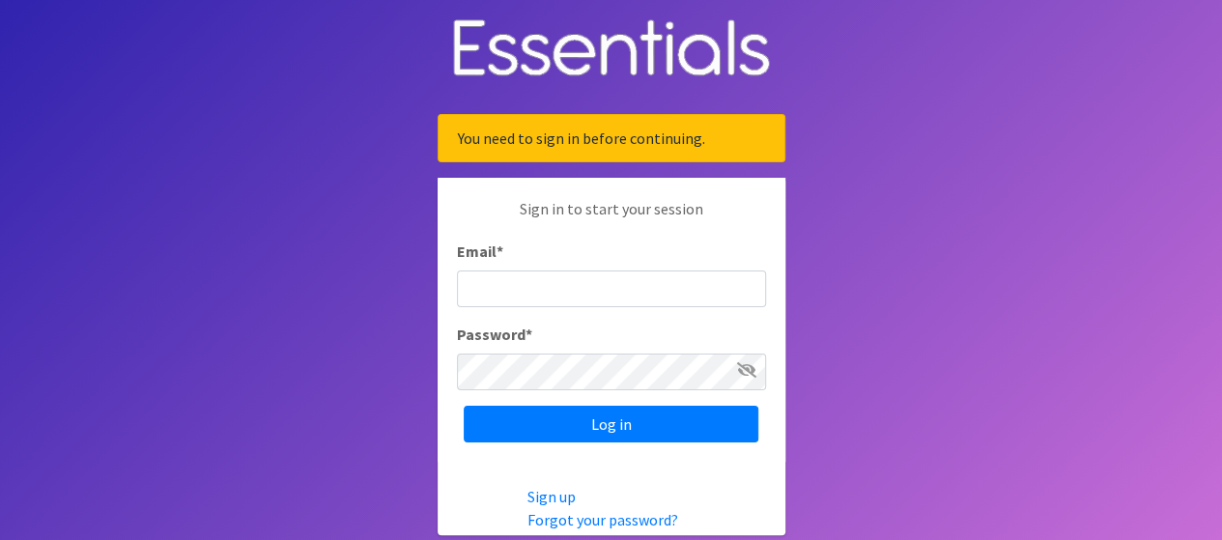
type input "[PERSON_NAME][EMAIL_ADDRESS][PERSON_NAME][DOMAIN_NAME]"
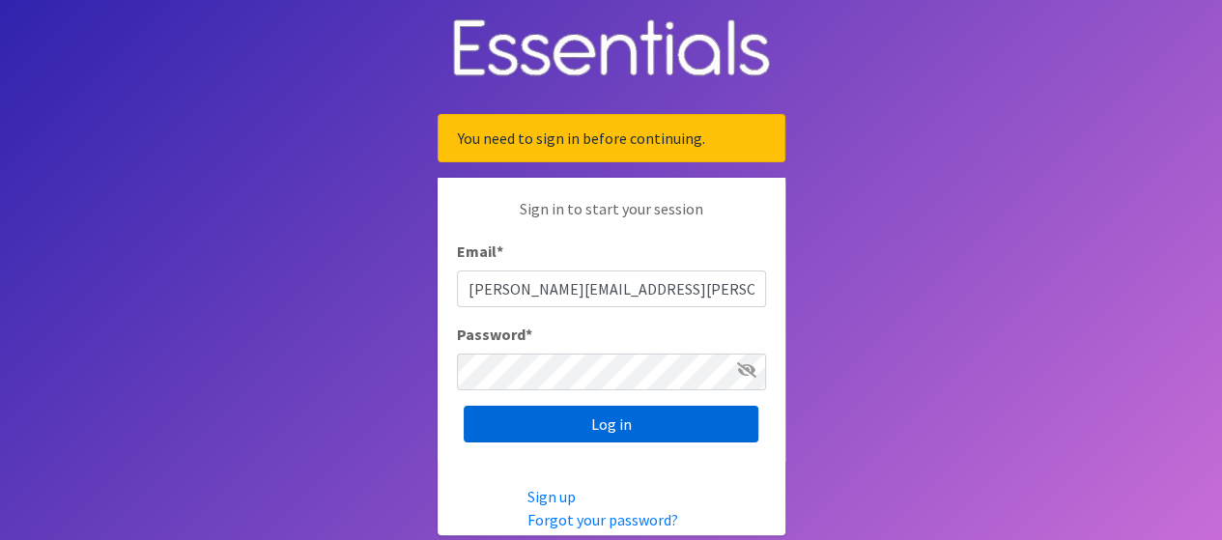
click at [600, 444] on div "Sign in to start your session Email * [PERSON_NAME][EMAIL_ADDRESS][PERSON_NAME]…" at bounding box center [612, 320] width 348 height 284
click at [603, 433] on input "Log in" at bounding box center [611, 424] width 295 height 37
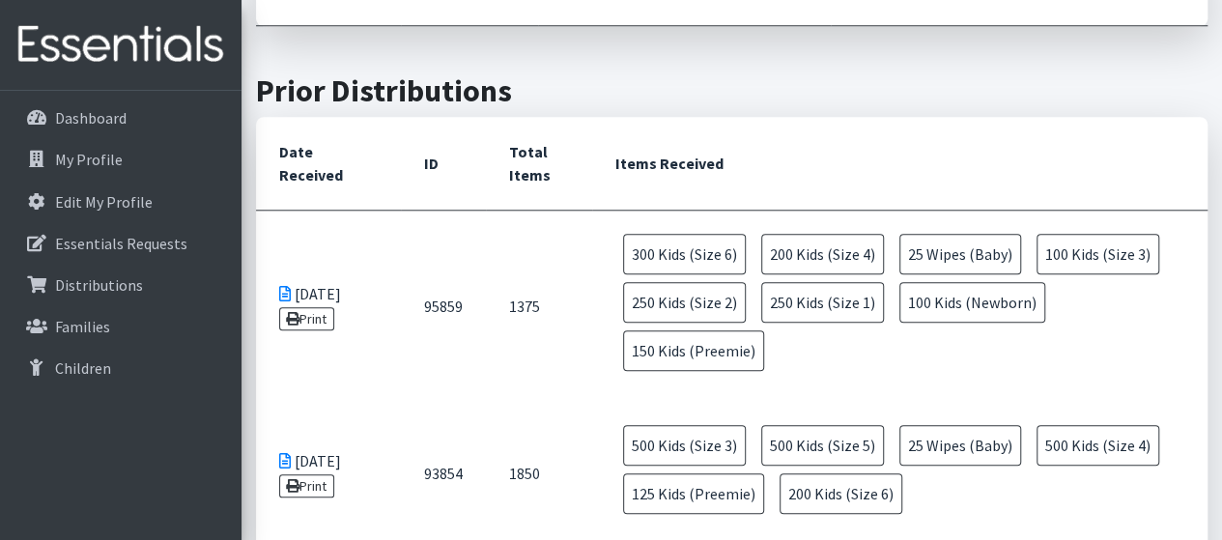
scroll to position [773, 0]
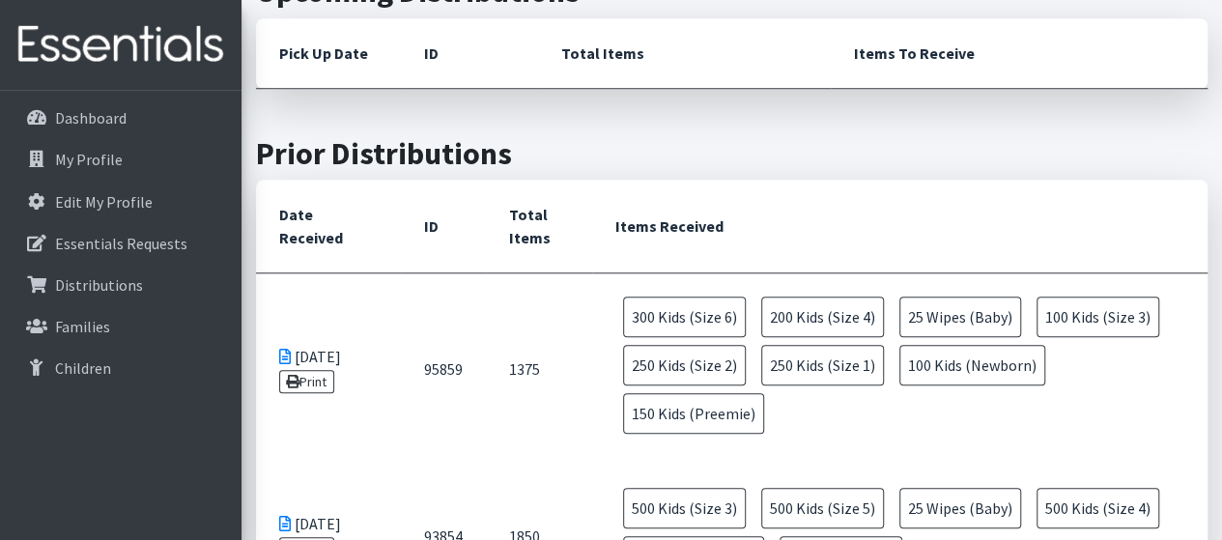
click at [280, 353] on icon at bounding box center [285, 356] width 12 height 15
click at [282, 353] on icon at bounding box center [285, 356] width 12 height 15
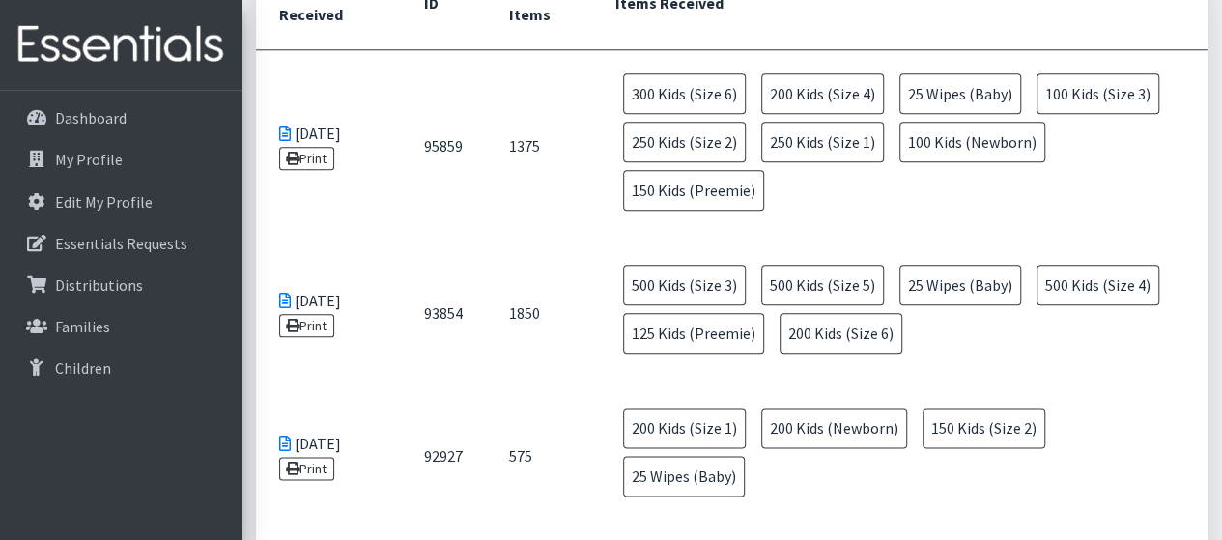
scroll to position [966, 0]
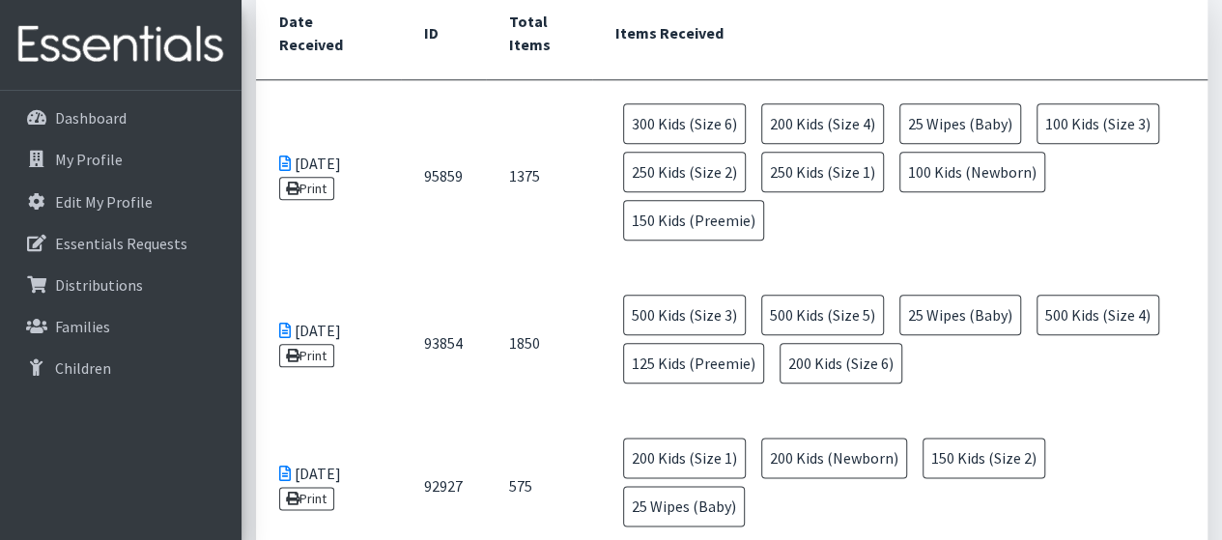
click at [696, 221] on span "150 Kids (Preemie)" at bounding box center [693, 220] width 141 height 41
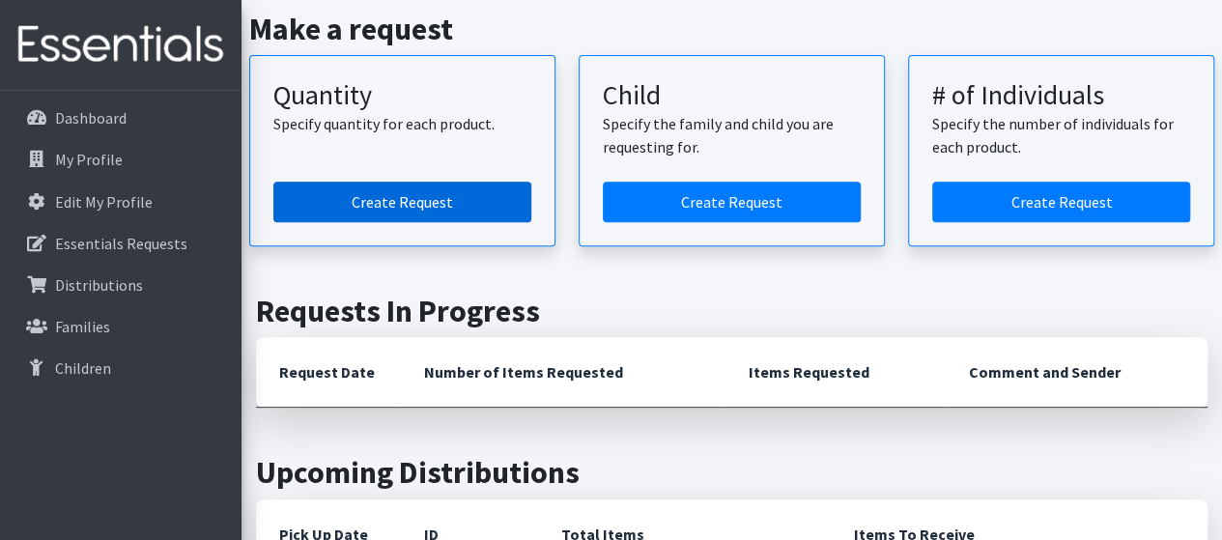
scroll to position [290, 0]
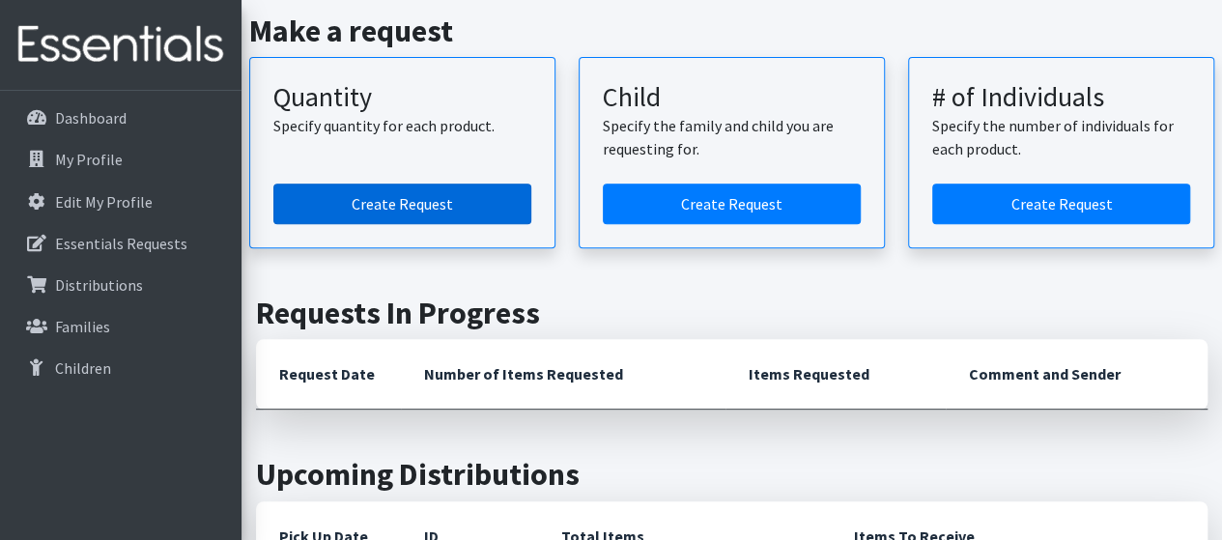
click at [351, 202] on link "Create Request" at bounding box center [402, 204] width 258 height 41
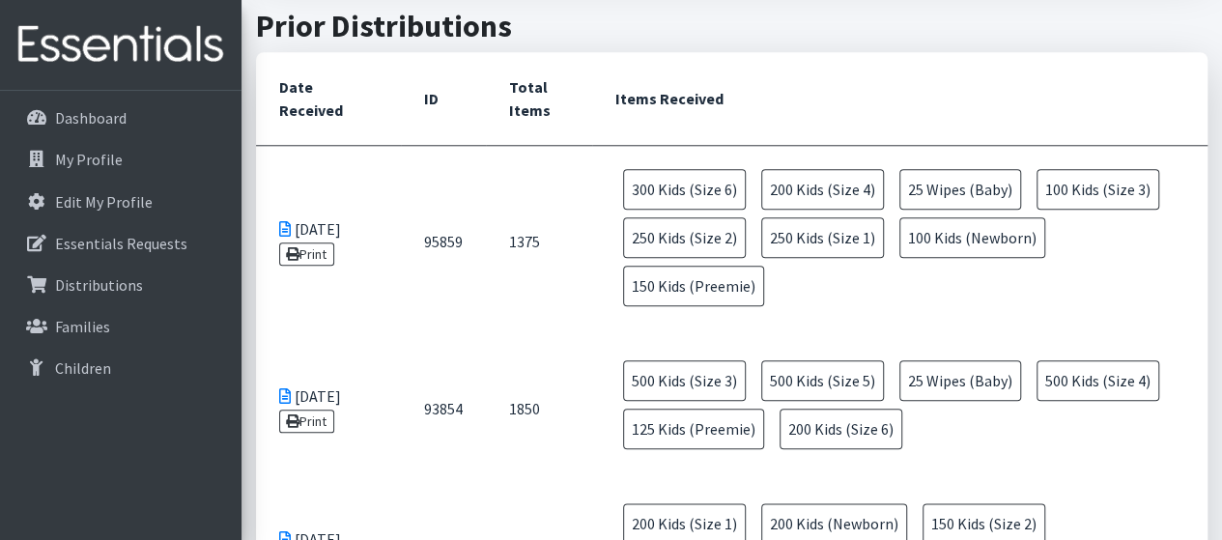
scroll to position [1063, 0]
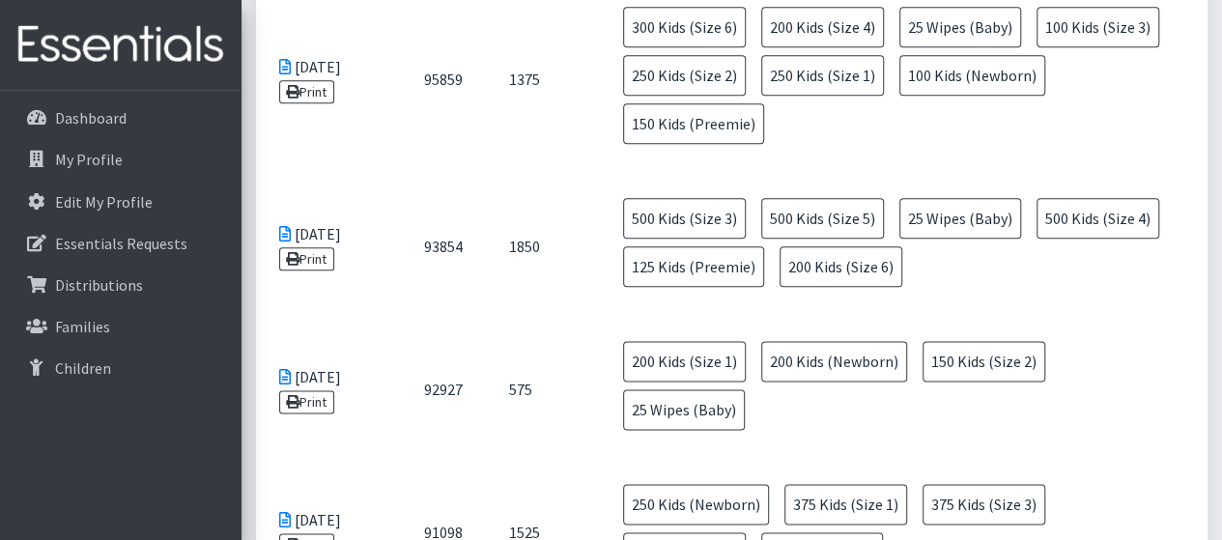
click at [848, 359] on span "200 Kids (Newborn)" at bounding box center [834, 361] width 146 height 41
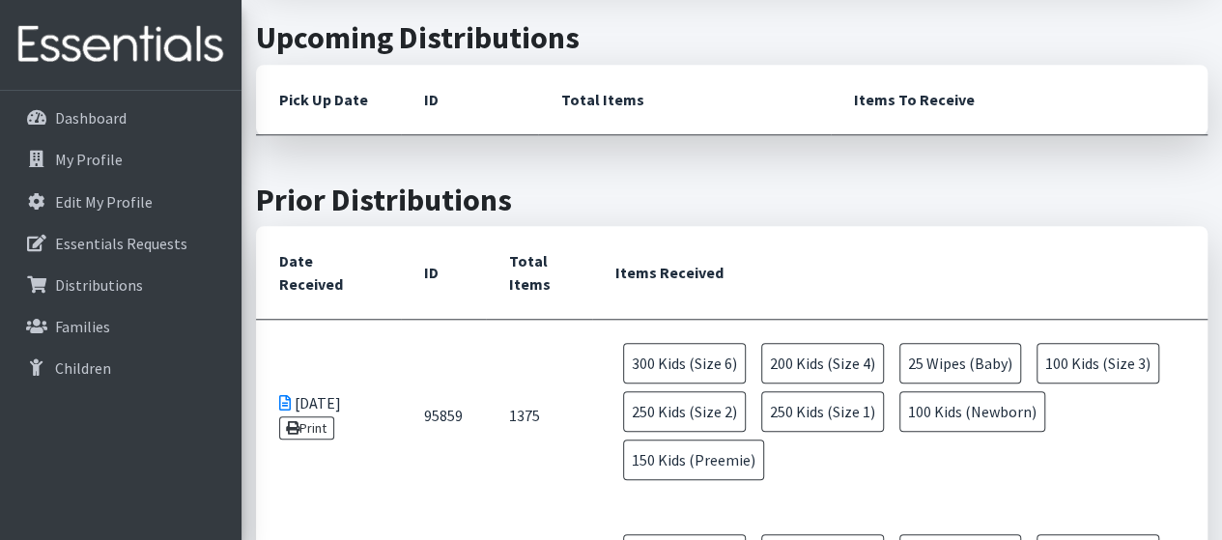
scroll to position [773, 0]
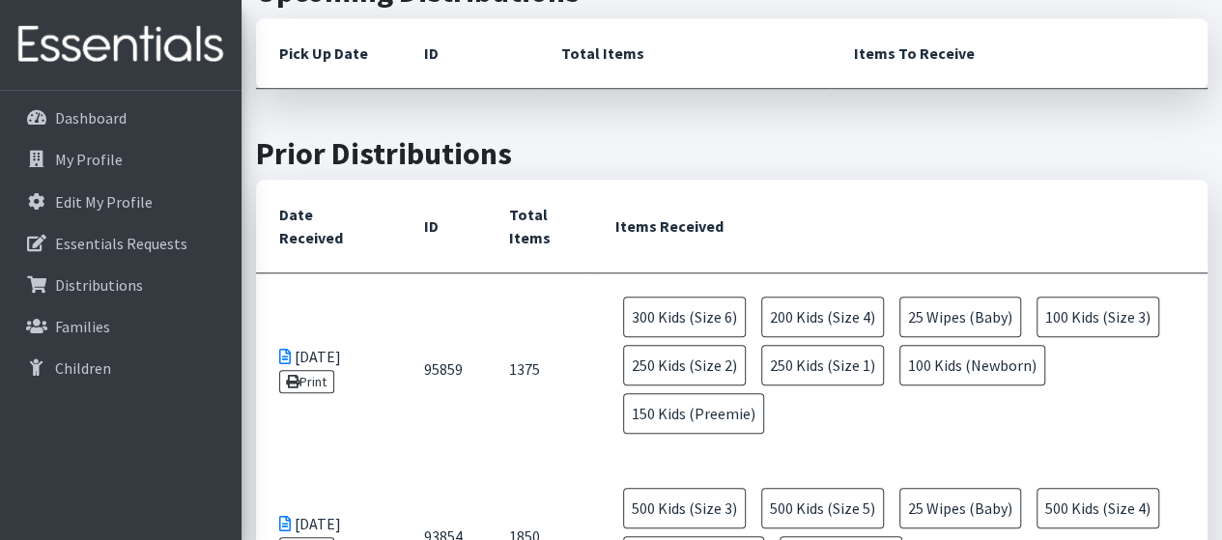
click at [958, 364] on span "100 Kids (Newborn)" at bounding box center [973, 365] width 146 height 41
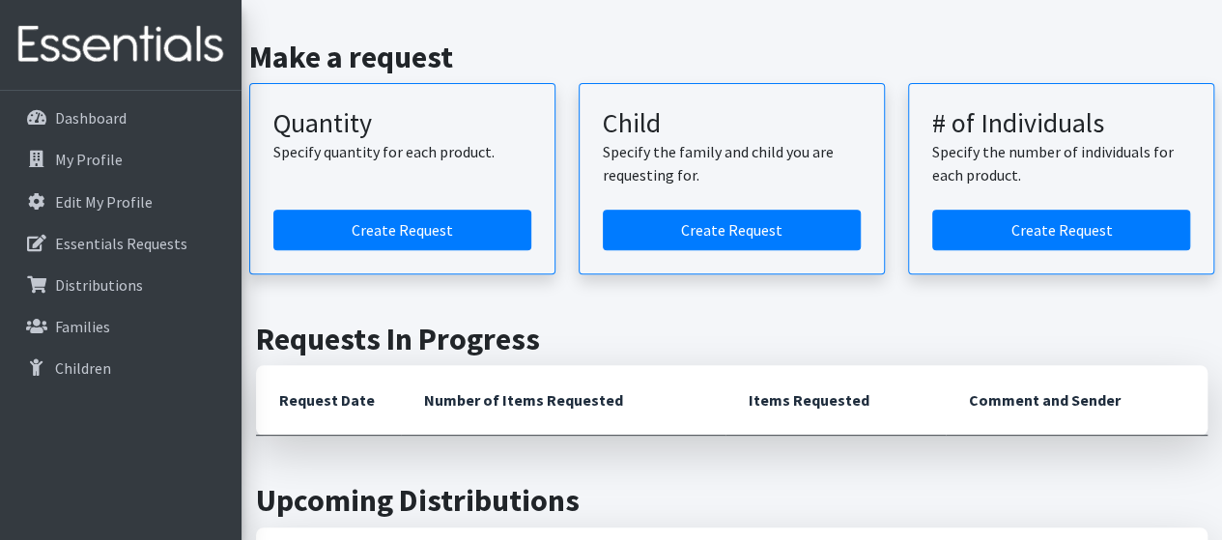
scroll to position [193, 0]
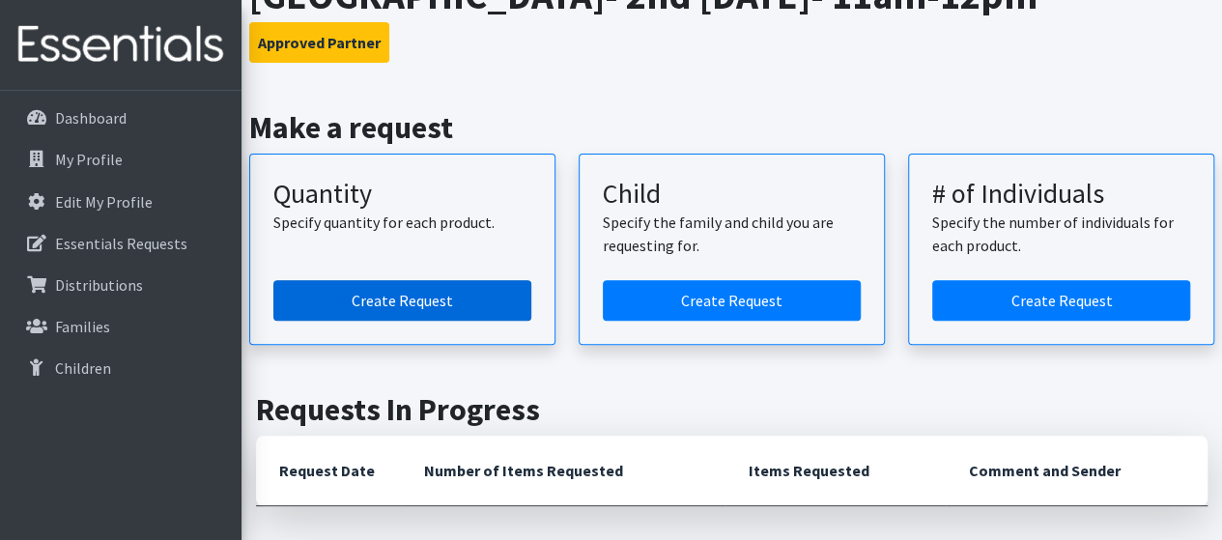
click at [497, 293] on link "Create Request" at bounding box center [402, 300] width 258 height 41
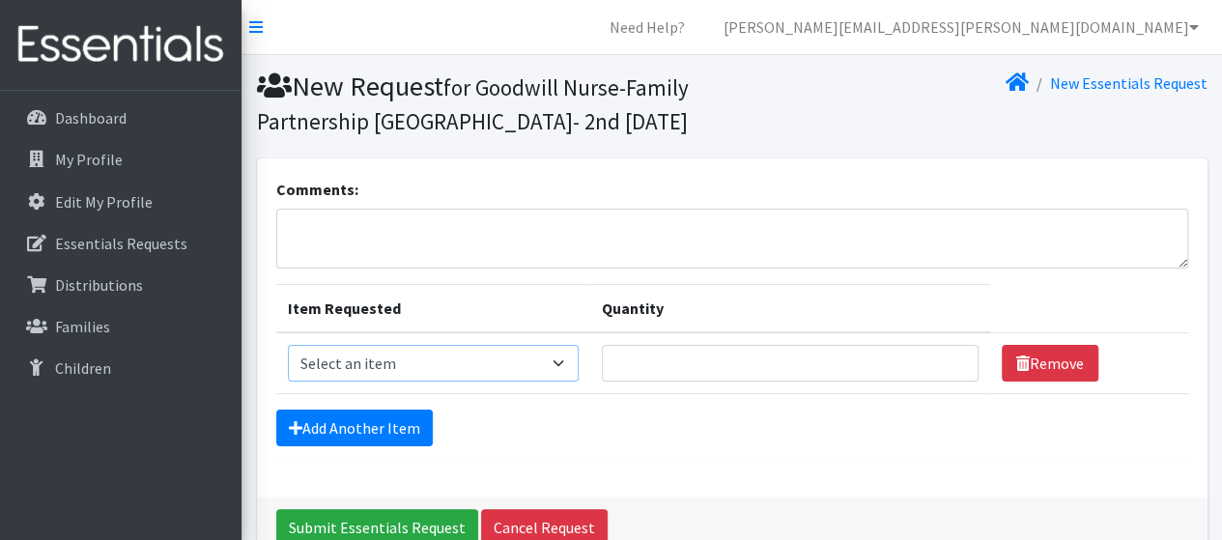
click at [512, 362] on select "Select an item Kids (Newborn) Kids (Size 1) Kids (Size 2) Kids (Size 3) Kids (S…" at bounding box center [433, 363] width 291 height 37
select select "3400"
click at [288, 345] on select "Select an item Kids (Newborn) Kids (Size 1) Kids (Size 2) Kids (Size 3) Kids (S…" at bounding box center [433, 363] width 291 height 37
click at [665, 364] on input "Quantity" at bounding box center [790, 363] width 377 height 37
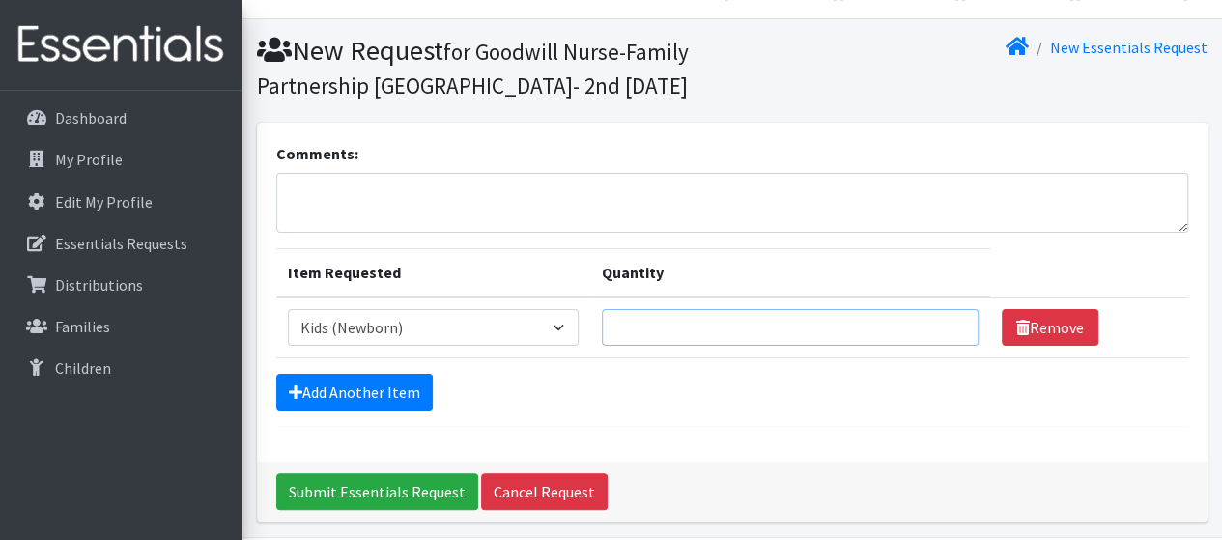
scroll to position [6, 0]
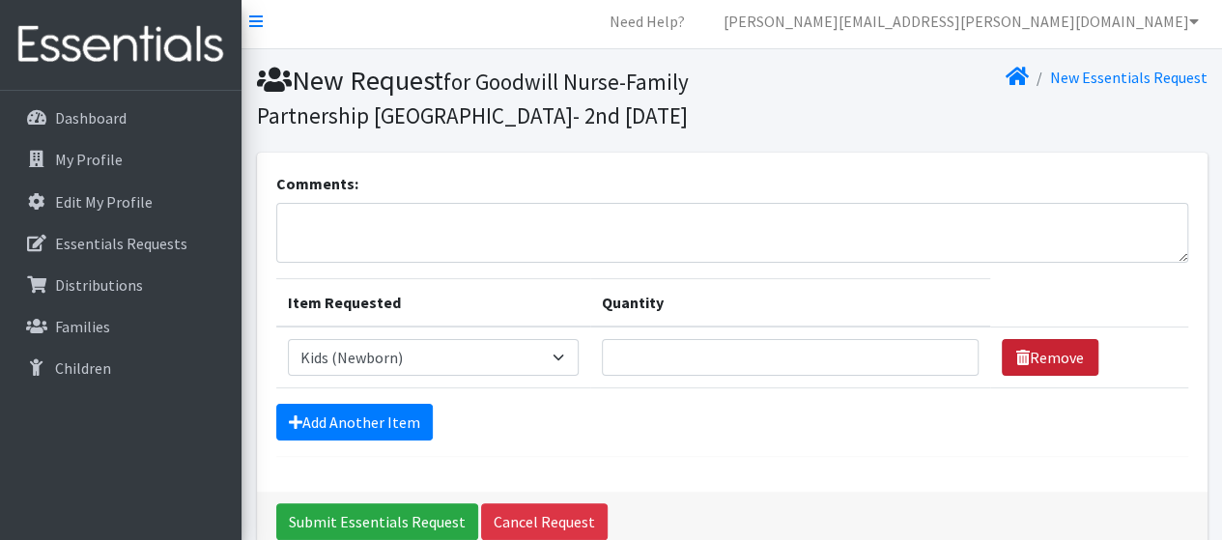
click at [1019, 359] on link "Remove" at bounding box center [1050, 357] width 97 height 37
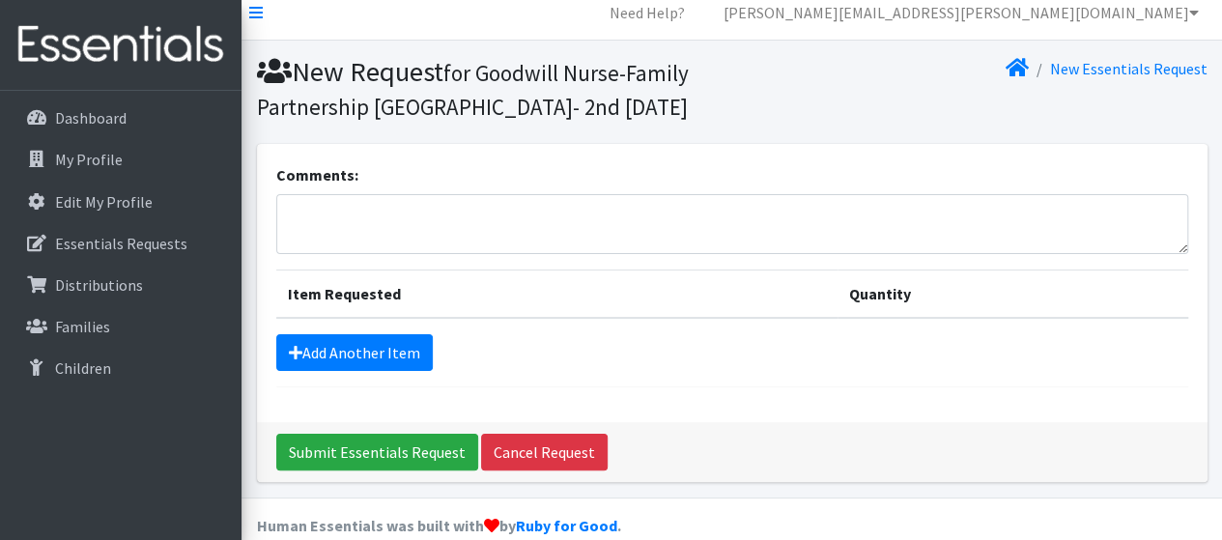
scroll to position [0, 0]
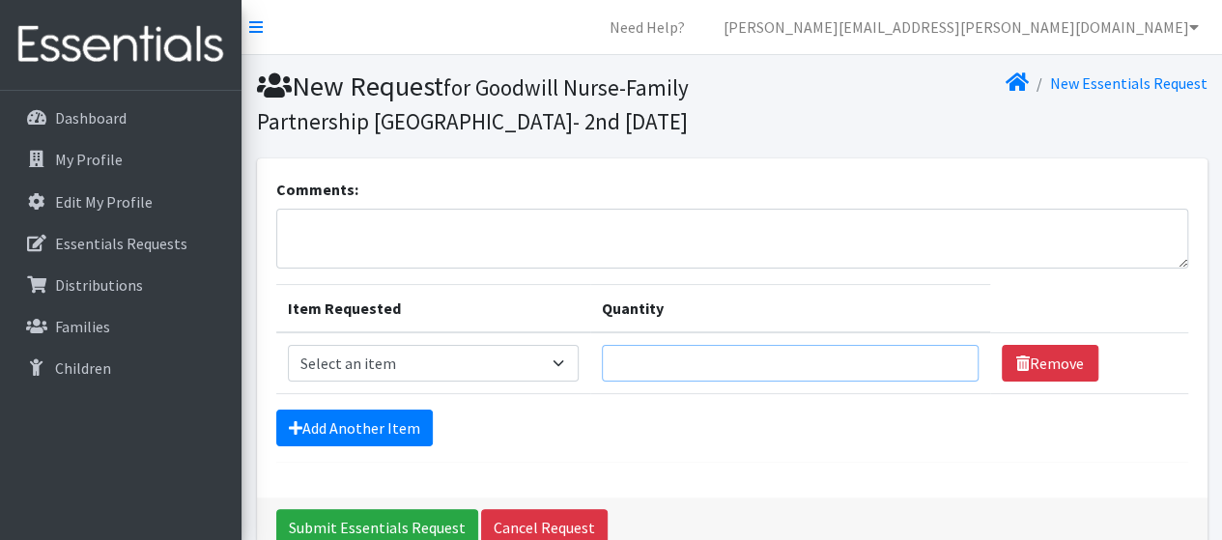
click at [685, 367] on input "Quantity" at bounding box center [790, 363] width 377 height 37
click at [534, 360] on select "Select an item Kids (Newborn) Kids (Size 1) Kids (Size 2) Kids (Size 3) Kids (S…" at bounding box center [433, 363] width 291 height 37
select select "3400"
click at [288, 345] on select "Select an item Kids (Newborn) Kids (Size 1) Kids (Size 2) Kids (Size 3) Kids (S…" at bounding box center [433, 363] width 291 height 37
click at [702, 371] on input "Quantity" at bounding box center [790, 363] width 377 height 37
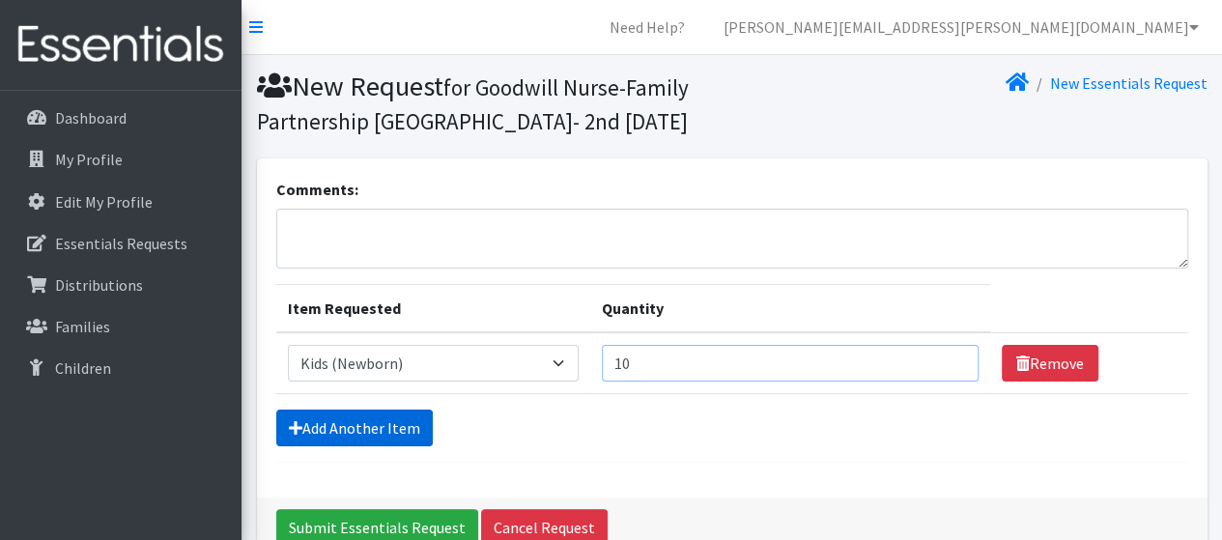
type input "10"
click at [402, 417] on link "Add Another Item" at bounding box center [354, 428] width 157 height 37
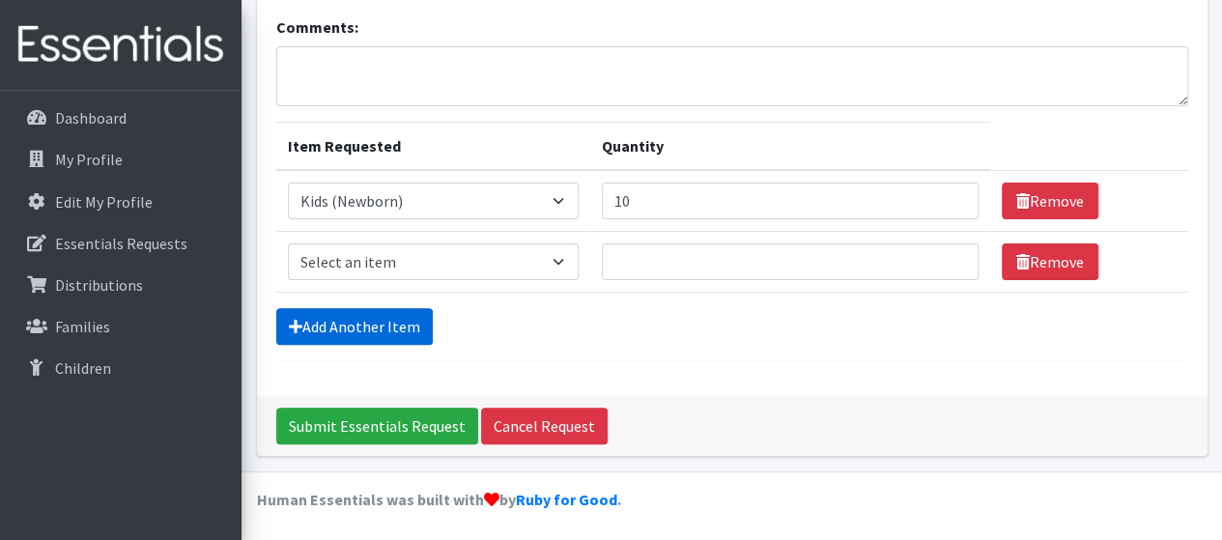
scroll to position [162, 0]
click at [538, 264] on select "Select an item Kids (Newborn) Kids (Size 1) Kids (Size 2) Kids (Size 3) Kids (S…" at bounding box center [433, 262] width 291 height 37
select select "3394"
click at [288, 244] on select "Select an item Kids (Newborn) Kids (Size 1) Kids (Size 2) Kids (Size 3) Kids (S…" at bounding box center [433, 262] width 291 height 37
click at [774, 254] on input "Quantity" at bounding box center [790, 262] width 377 height 37
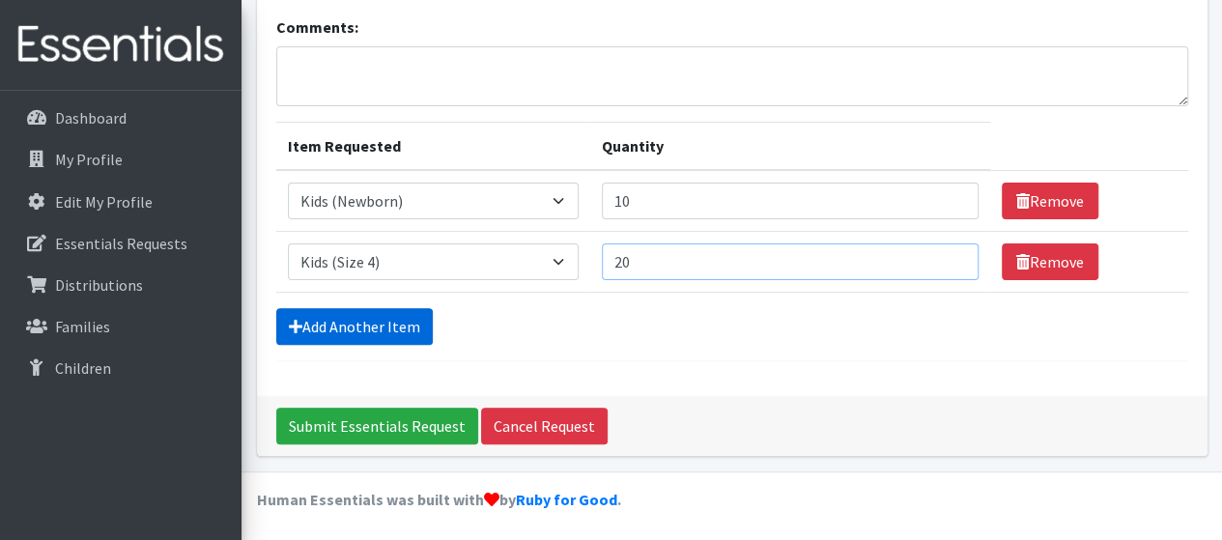
type input "20"
click at [410, 332] on link "Add Another Item" at bounding box center [354, 326] width 157 height 37
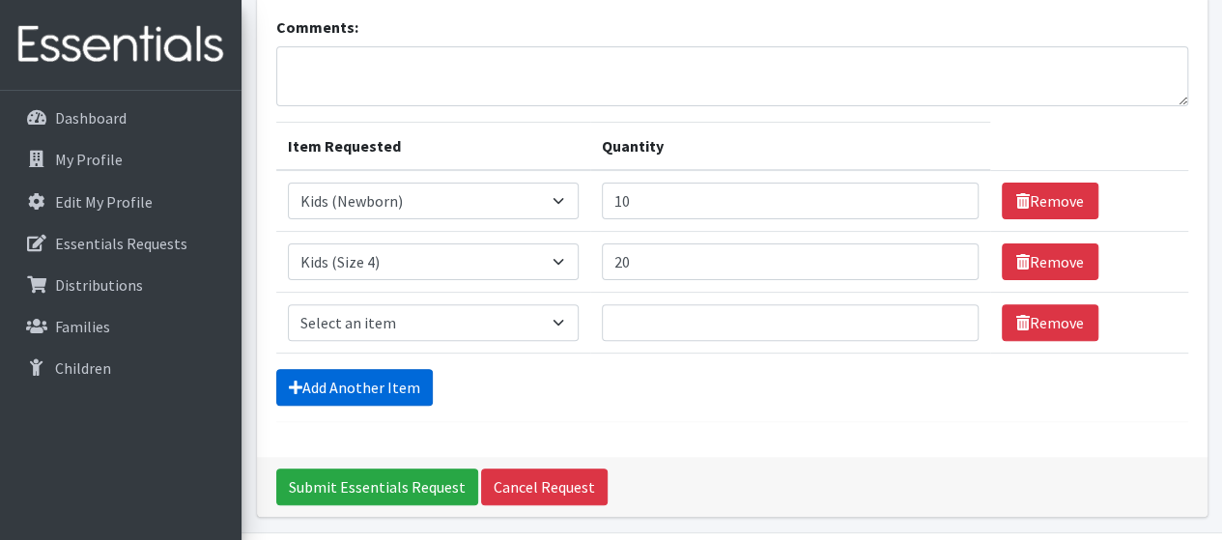
scroll to position [223, 0]
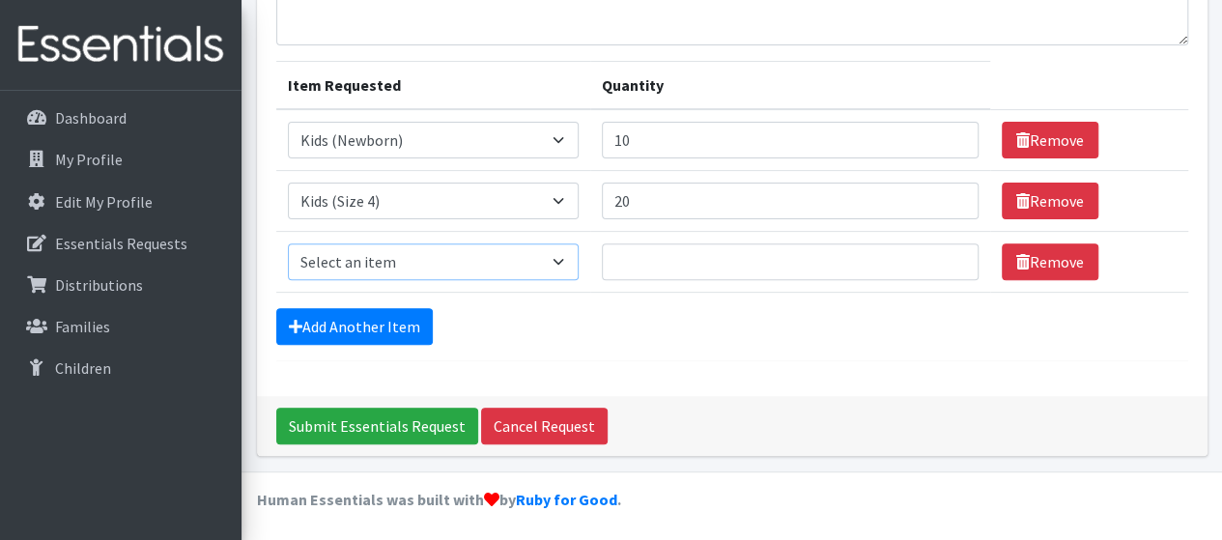
click at [535, 262] on select "Select an item Kids (Newborn) Kids (Size 1) Kids (Size 2) Kids (Size 3) Kids (S…" at bounding box center [433, 262] width 291 height 37
select select "3419"
click at [288, 244] on select "Select an item Kids (Newborn) Kids (Size 1) Kids (Size 2) Kids (Size 3) Kids (S…" at bounding box center [433, 262] width 291 height 37
click at [676, 272] on input "Quantity" at bounding box center [790, 262] width 377 height 37
type input "10"
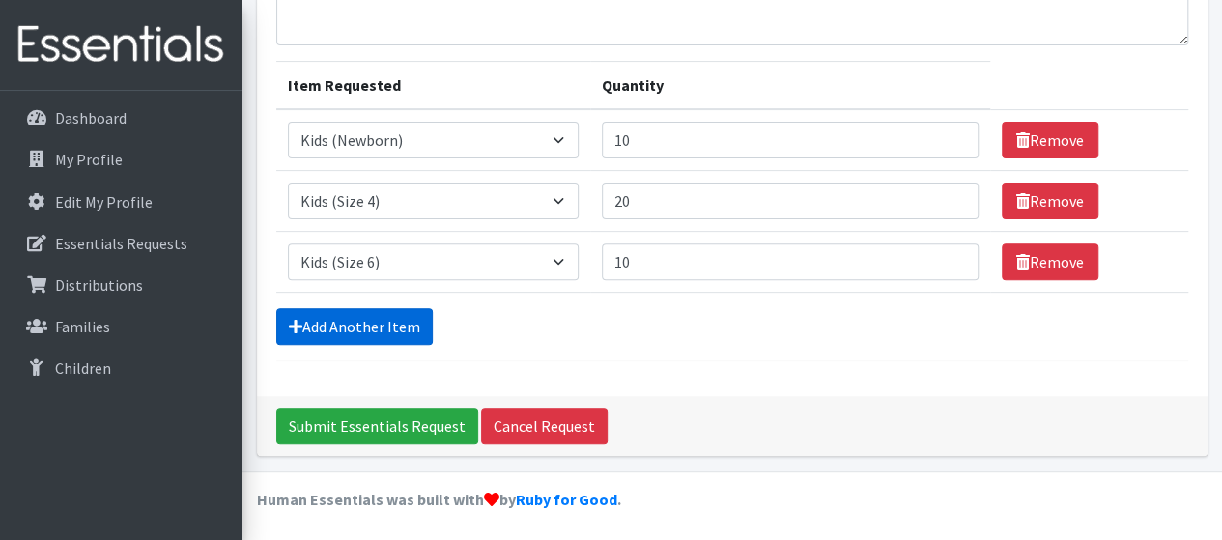
click at [387, 324] on link "Add Another Item" at bounding box center [354, 326] width 157 height 37
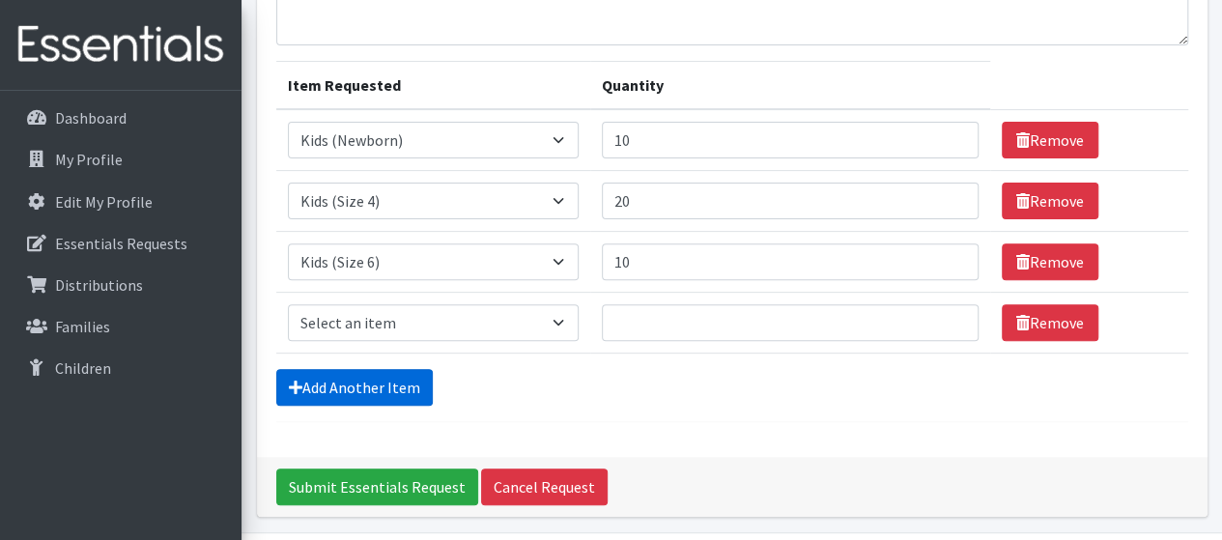
scroll to position [284, 0]
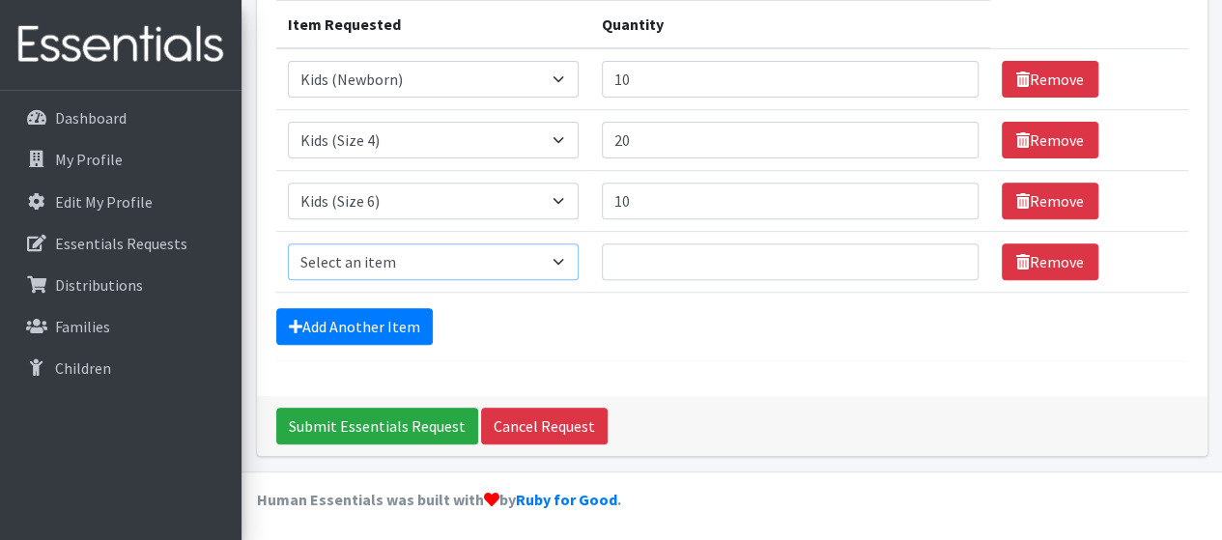
click at [492, 266] on select "Select an item Kids (Newborn) Kids (Size 1) Kids (Size 2) Kids (Size 3) Kids (S…" at bounding box center [433, 262] width 291 height 37
select select "3418"
click at [288, 244] on select "Select an item Kids (Newborn) Kids (Size 1) Kids (Size 2) Kids (Size 3) Kids (S…" at bounding box center [433, 262] width 291 height 37
click at [621, 258] on input "Quantity" at bounding box center [790, 262] width 377 height 37
type input "40"
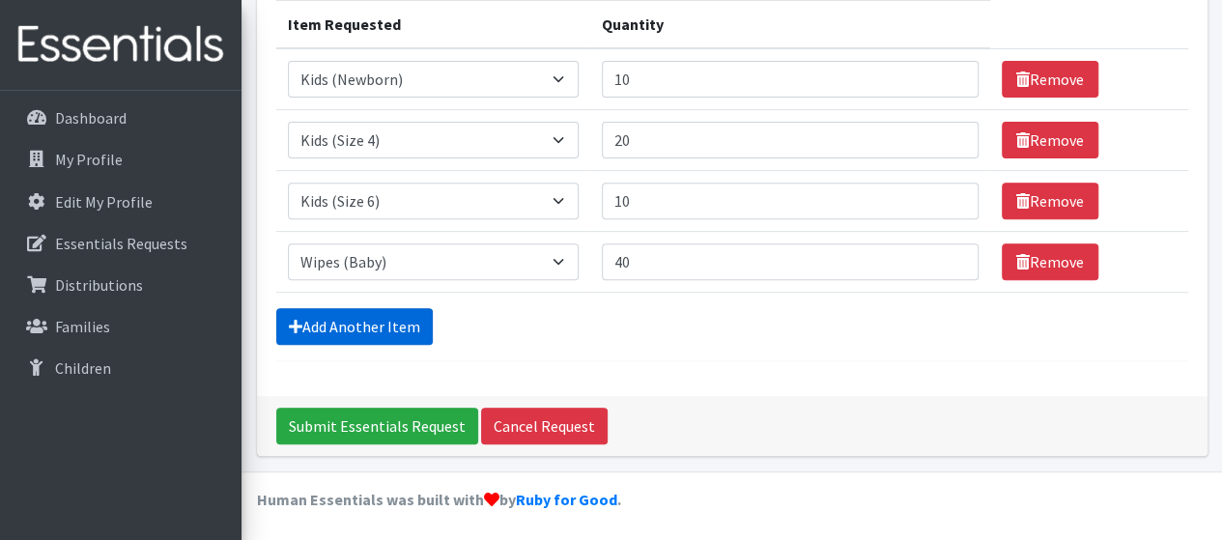
click at [392, 316] on link "Add Another Item" at bounding box center [354, 326] width 157 height 37
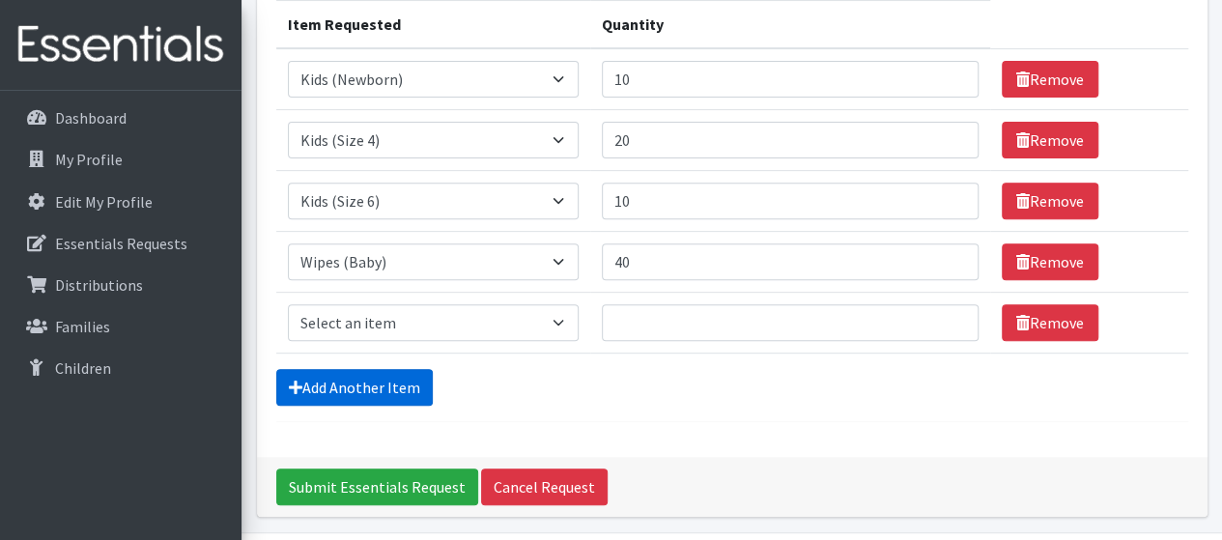
scroll to position [344, 0]
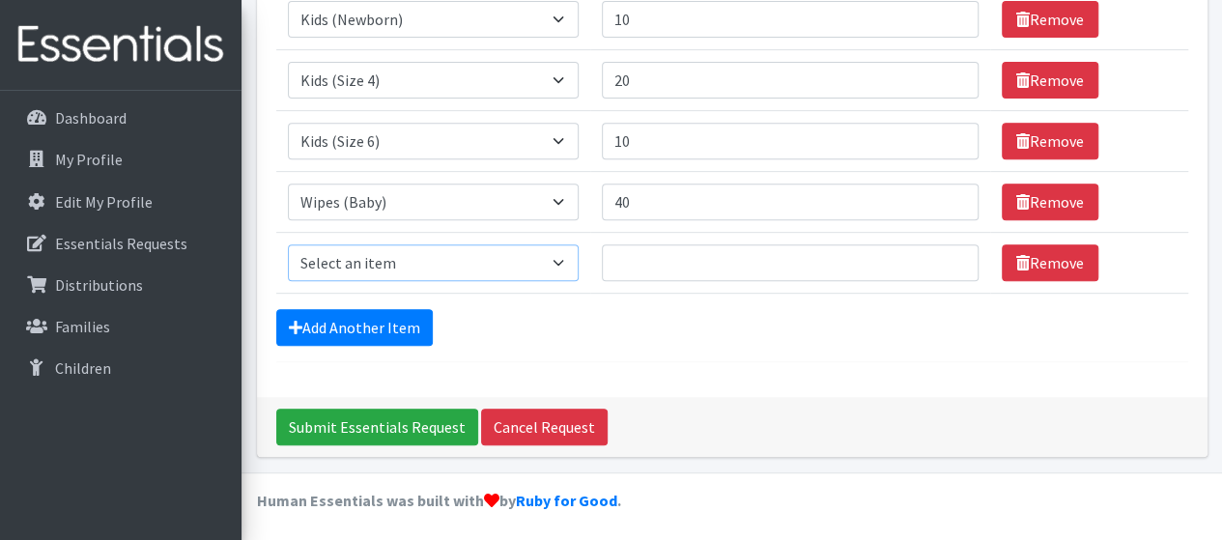
click at [468, 258] on select "Select an item Kids (Newborn) Kids (Size 1) Kids (Size 2) Kids (Size 3) Kids (S…" at bounding box center [433, 262] width 291 height 37
select select "3401"
click at [288, 244] on select "Select an item Kids (Newborn) Kids (Size 1) Kids (Size 2) Kids (Size 3) Kids (S…" at bounding box center [433, 262] width 291 height 37
click at [685, 261] on input "Quantity" at bounding box center [790, 262] width 377 height 37
type input "5"
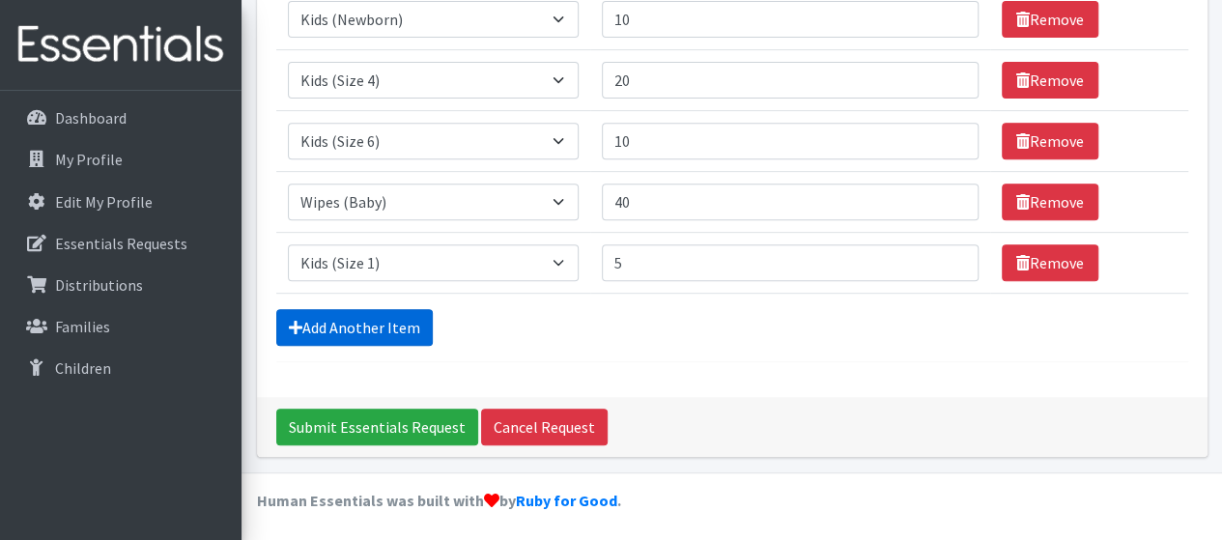
click at [415, 316] on link "Add Another Item" at bounding box center [354, 327] width 157 height 37
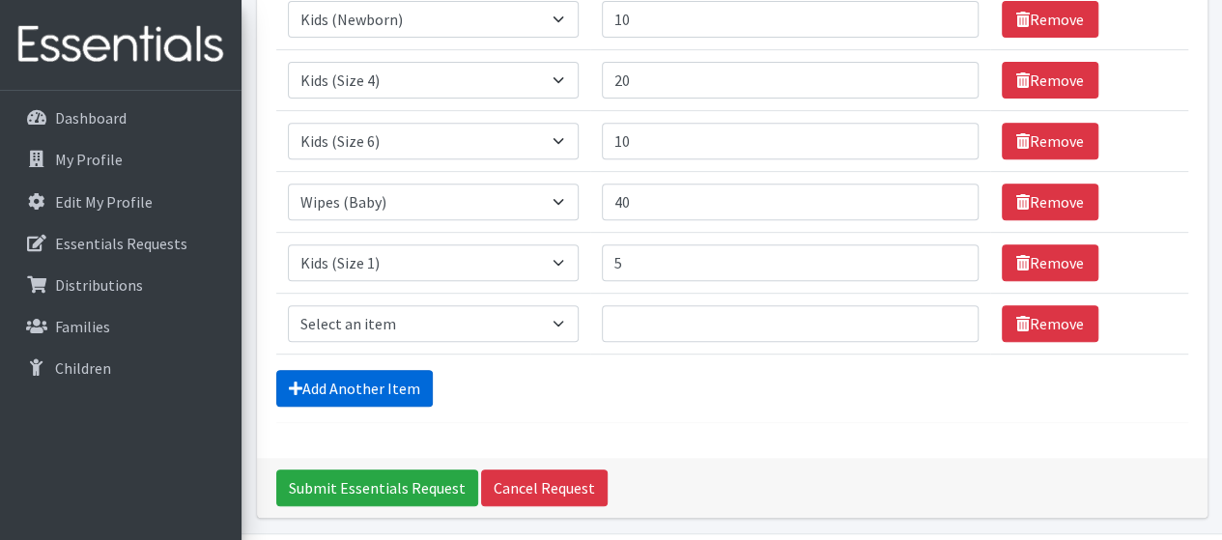
scroll to position [405, 0]
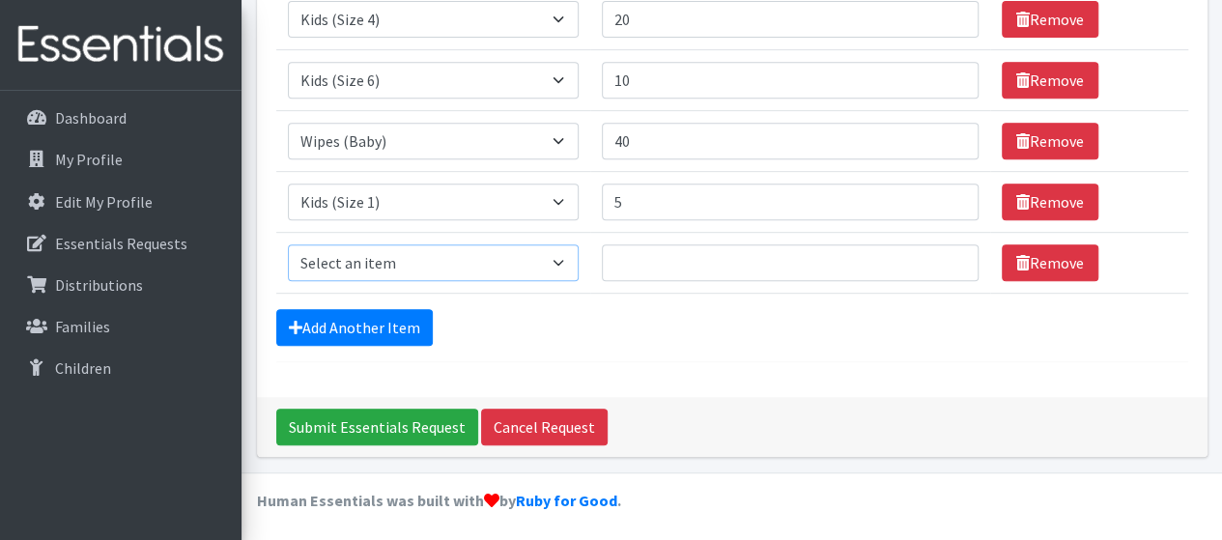
click at [443, 262] on select "Select an item Kids (Newborn) Kids (Size 1) Kids (Size 2) Kids (Size 3) Kids (S…" at bounding box center [433, 262] width 291 height 37
select select "3420"
click at [288, 244] on select "Select an item Kids (Newborn) Kids (Size 1) Kids (Size 2) Kids (Size 3) Kids (S…" at bounding box center [433, 262] width 291 height 37
click at [653, 262] on input "Quantity" at bounding box center [790, 262] width 377 height 37
type input "5"
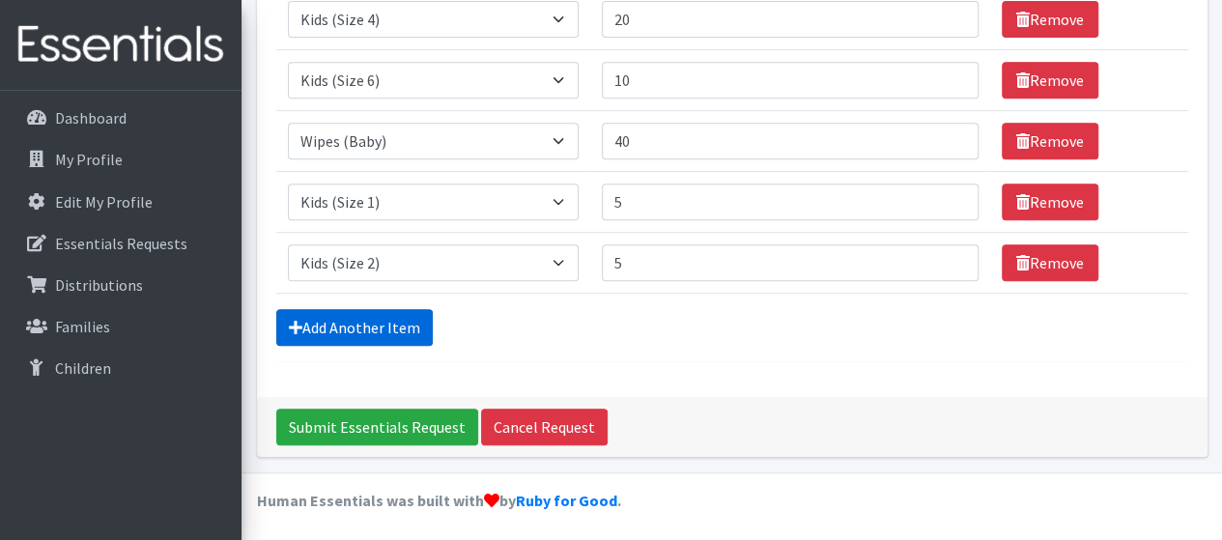
click at [404, 317] on link "Add Another Item" at bounding box center [354, 327] width 157 height 37
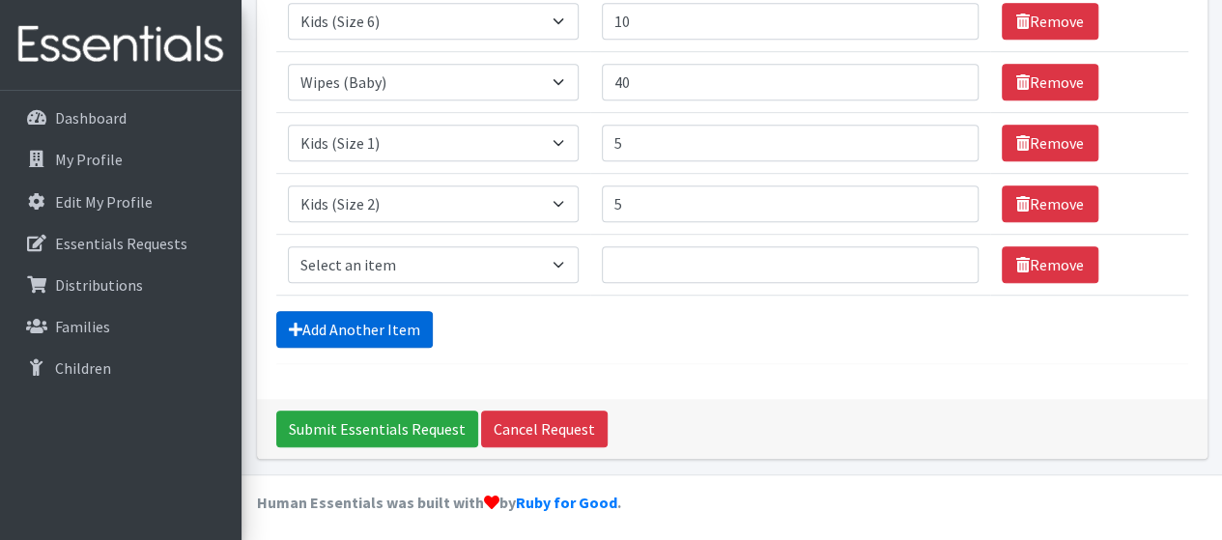
scroll to position [466, 0]
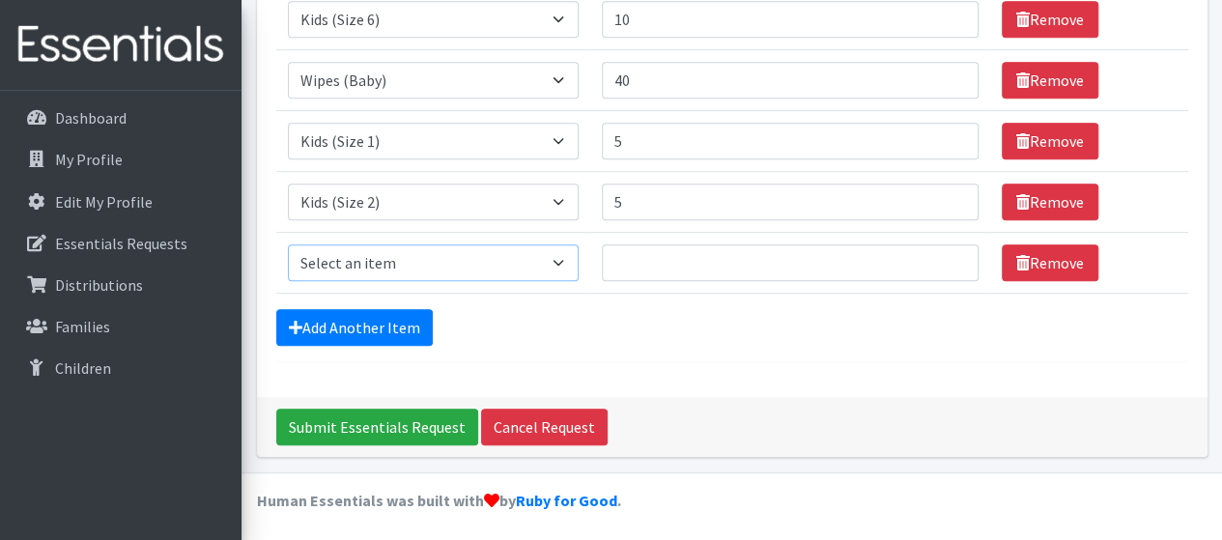
click at [435, 271] on select "Select an item Kids (Newborn) Kids (Size 1) Kids (Size 2) Kids (Size 3) Kids (S…" at bounding box center [433, 262] width 291 height 37
select select "3393"
click at [288, 244] on select "Select an item Kids (Newborn) Kids (Size 1) Kids (Size 2) Kids (Size 3) Kids (S…" at bounding box center [433, 262] width 291 height 37
click at [636, 262] on input "Quantity" at bounding box center [790, 262] width 377 height 37
type input "5"
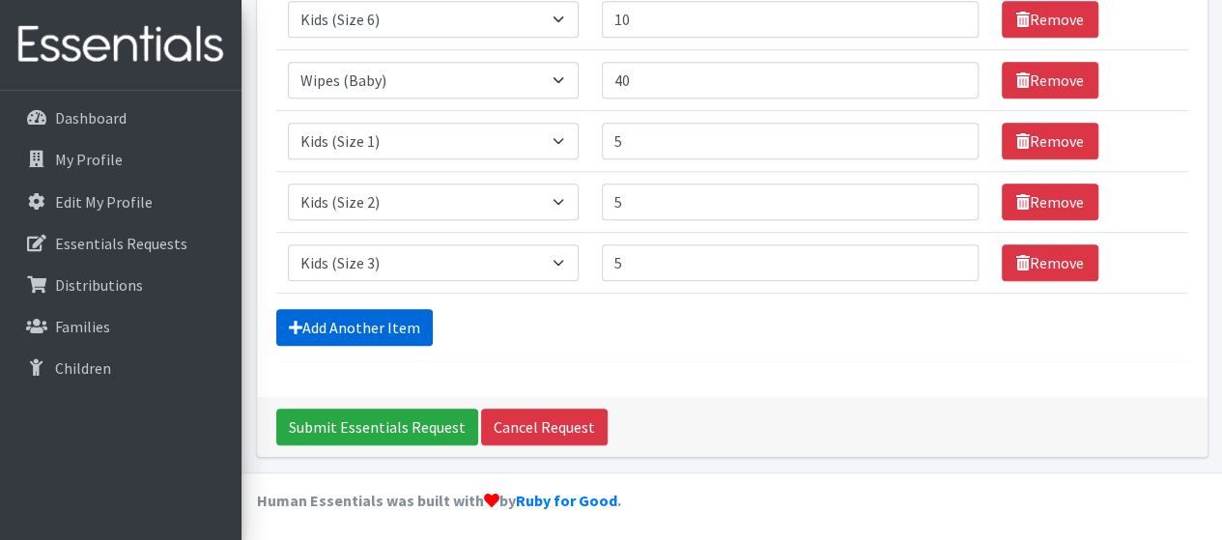
click at [392, 324] on link "Add Another Item" at bounding box center [354, 327] width 157 height 37
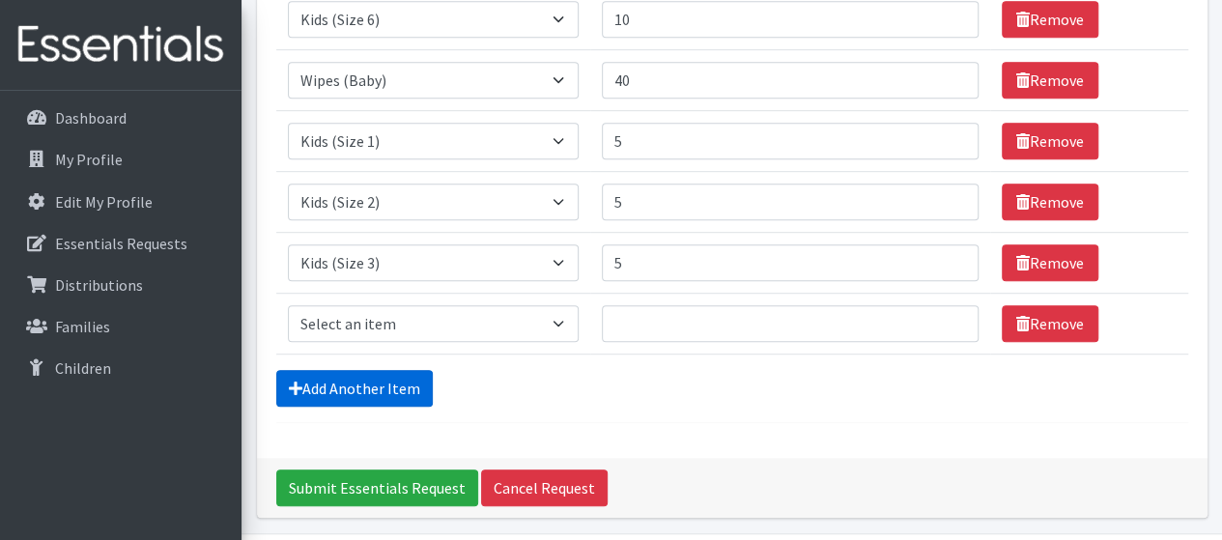
scroll to position [526, 0]
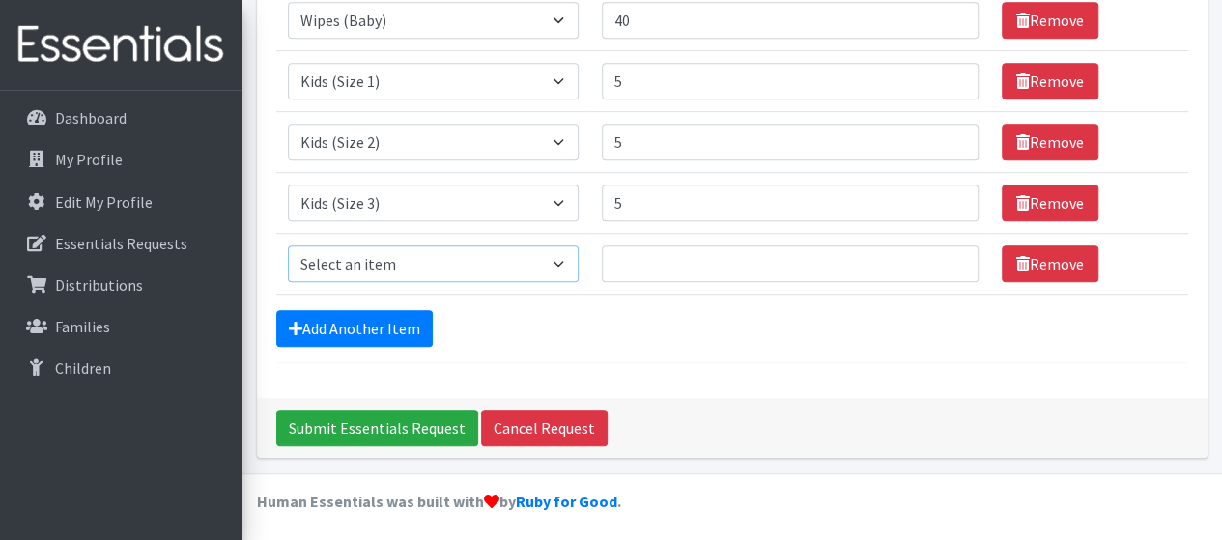
click at [449, 264] on select "Select an item Kids (Newborn) Kids (Size 1) Kids (Size 2) Kids (Size 3) Kids (S…" at bounding box center [433, 263] width 291 height 37
select select "3407"
click at [288, 245] on select "Select an item Kids (Newborn) Kids (Size 1) Kids (Size 2) Kids (Size 3) Kids (S…" at bounding box center [433, 263] width 291 height 37
click at [634, 255] on input "Quantity" at bounding box center [790, 263] width 377 height 37
type input "6"
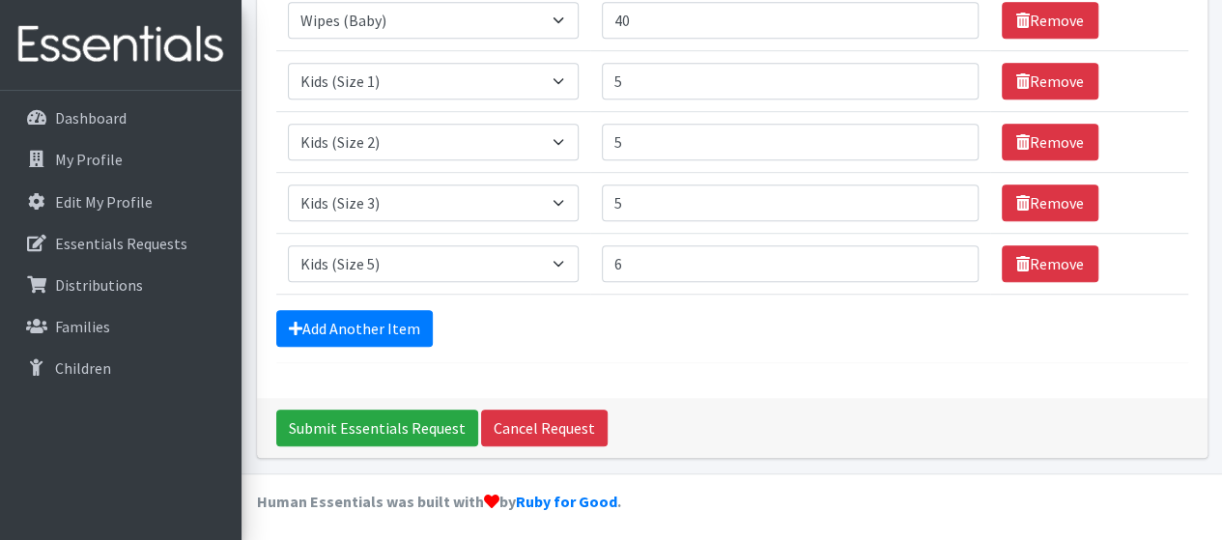
click at [657, 338] on div "Add Another Item" at bounding box center [732, 328] width 912 height 37
click at [406, 418] on input "Submit Essentials Request" at bounding box center [377, 428] width 202 height 37
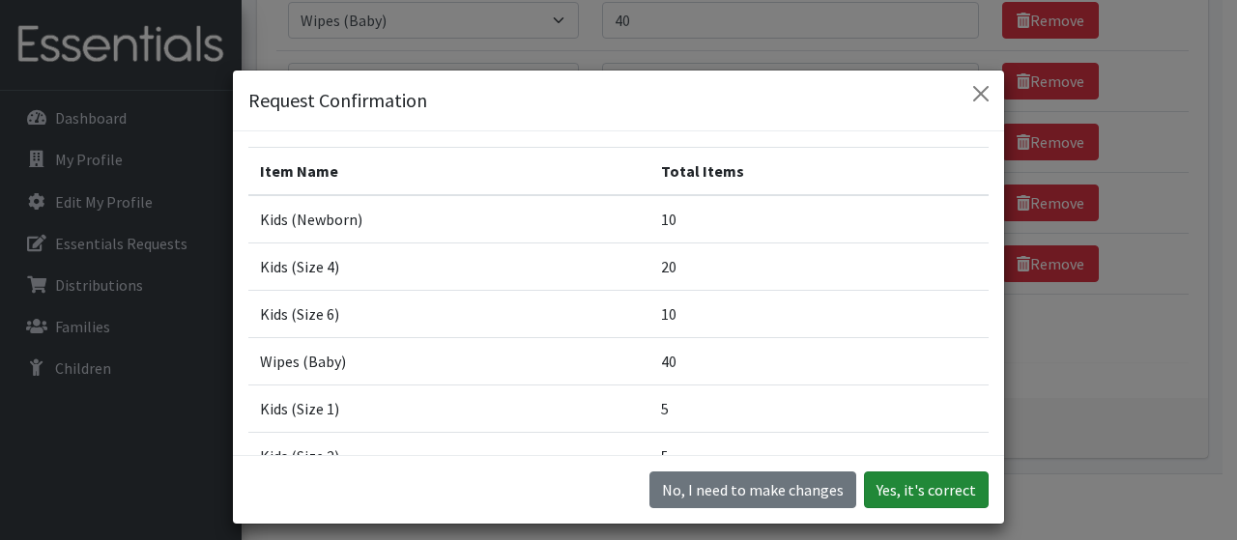
click at [887, 498] on button "Yes, it's correct" at bounding box center [926, 490] width 125 height 37
